Goal: Transaction & Acquisition: Purchase product/service

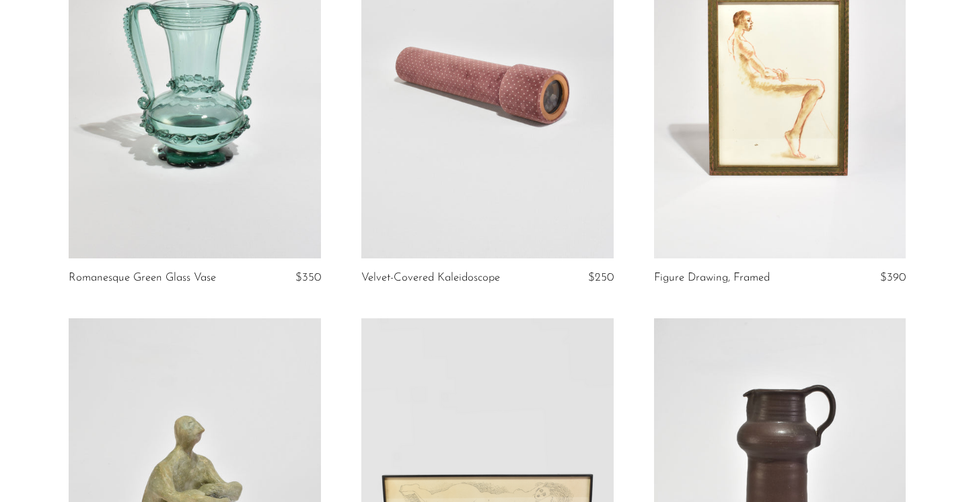
scroll to position [476, 0]
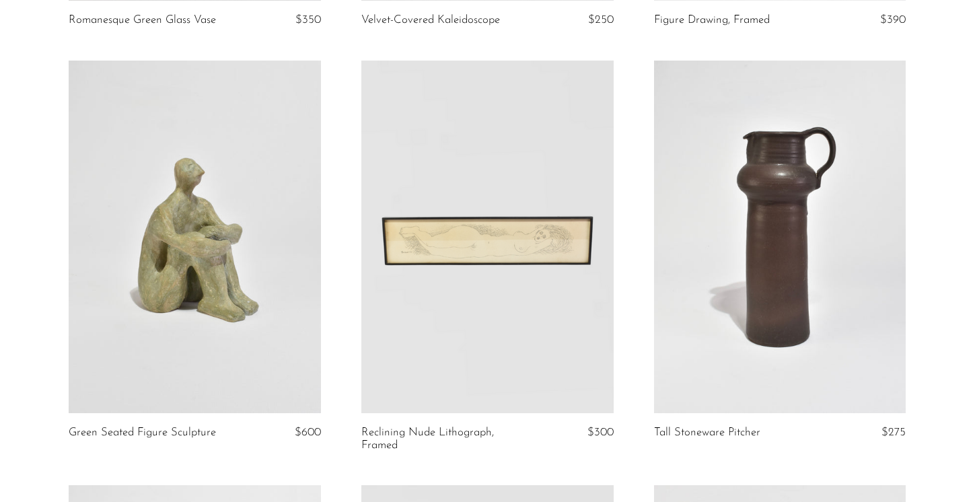
click at [695, 271] on link at bounding box center [780, 237] width 252 height 353
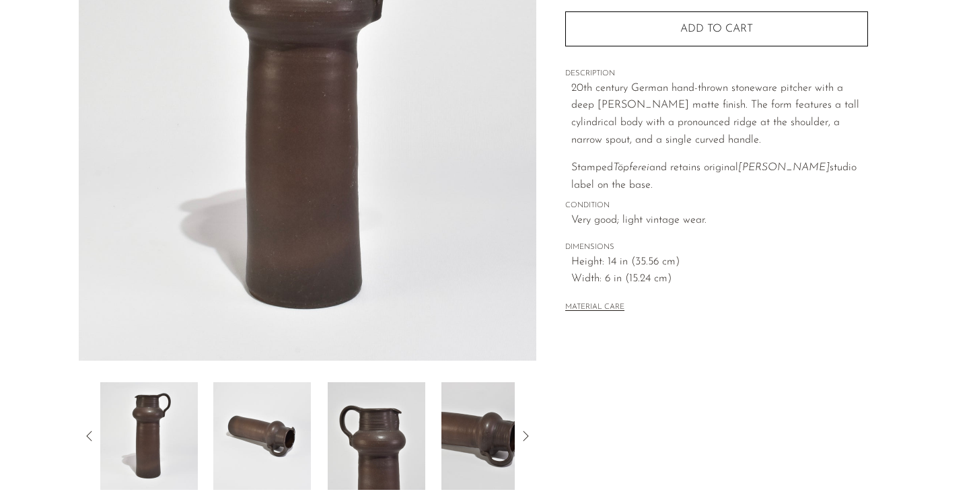
scroll to position [327, 0]
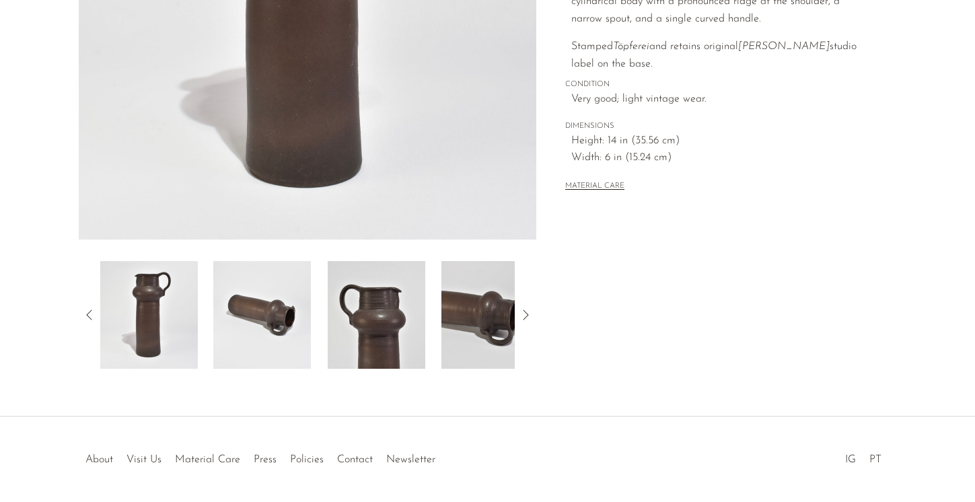
click at [375, 322] on img at bounding box center [377, 315] width 98 height 108
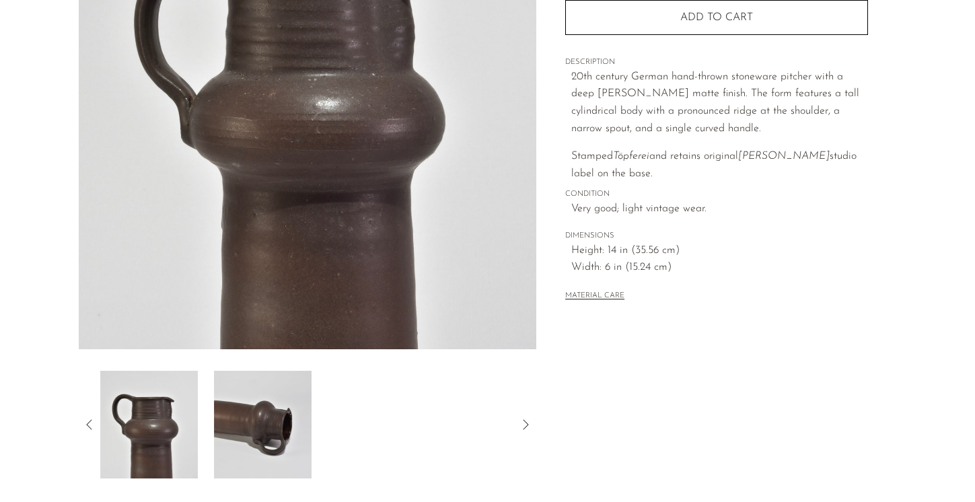
scroll to position [0, 0]
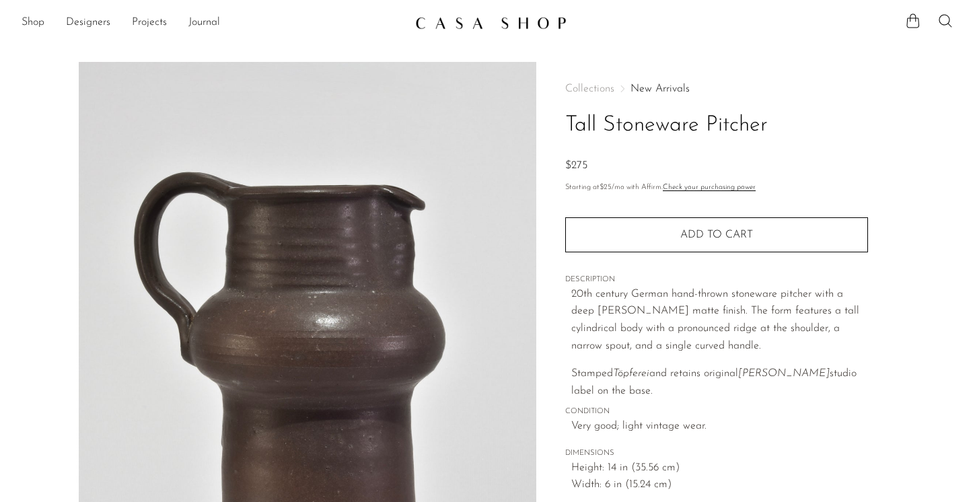
click at [329, 271] on img at bounding box center [308, 314] width 458 height 505
